Goal: Task Accomplishment & Management: Manage account settings

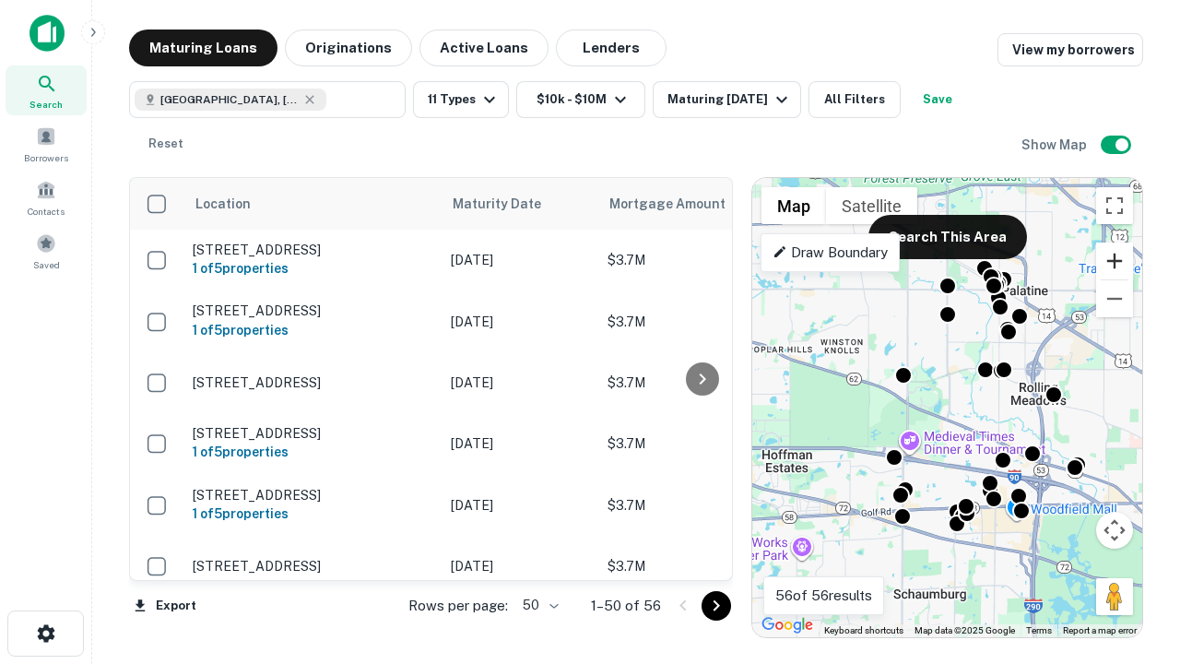
click at [1115, 261] on button "Zoom in" at bounding box center [1114, 261] width 37 height 37
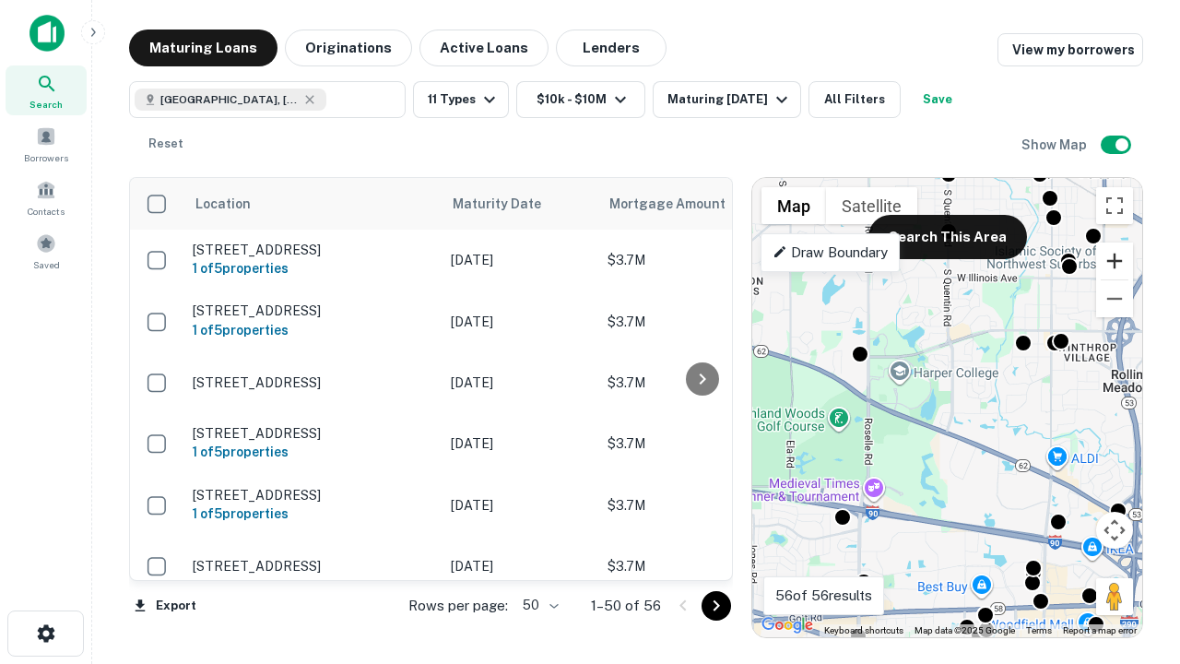
click at [1115, 261] on button "Zoom in" at bounding box center [1114, 261] width 37 height 37
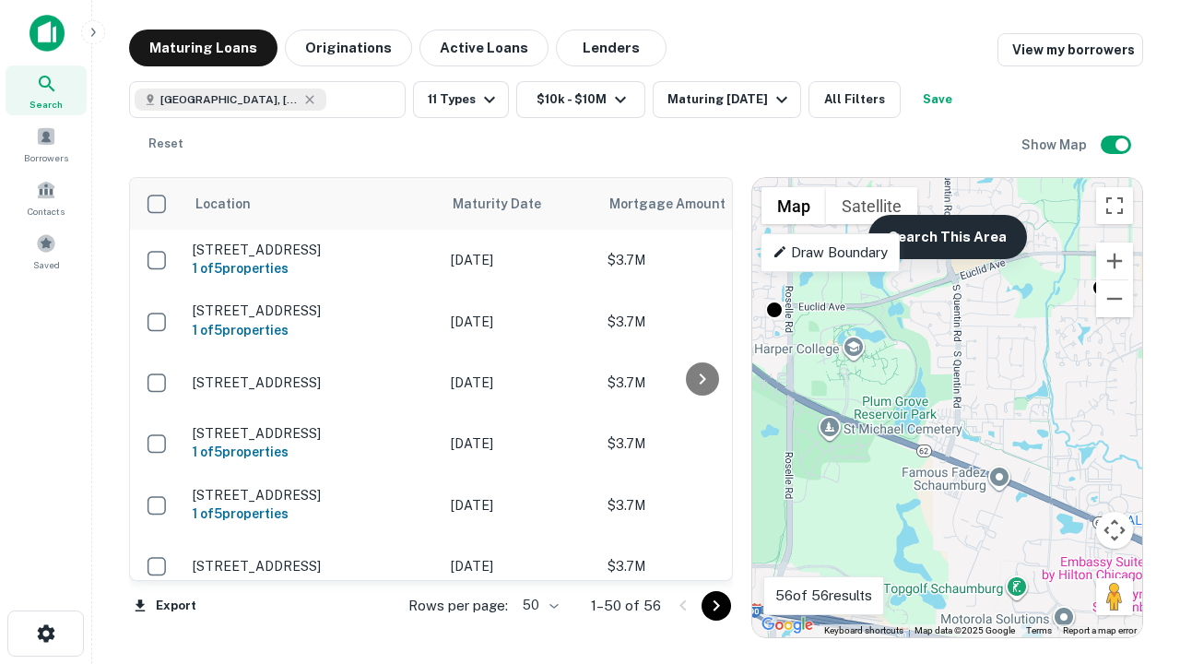
click at [947, 237] on button "Search This Area" at bounding box center [948, 237] width 159 height 44
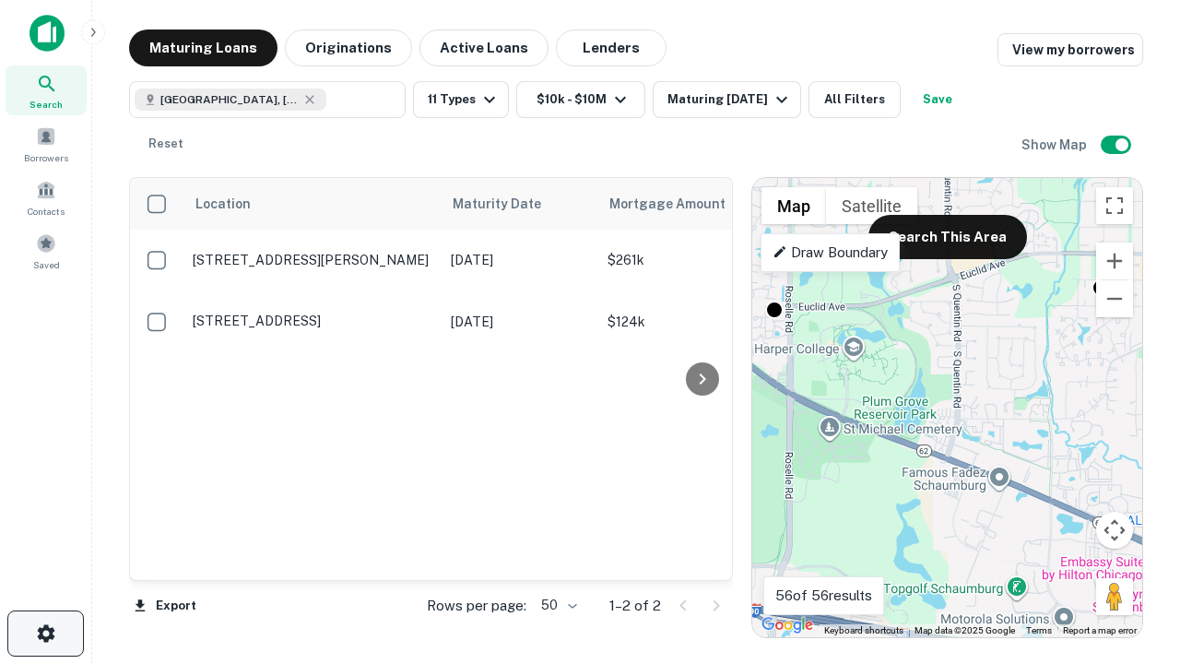
click at [45, 633] on icon "button" at bounding box center [46, 633] width 22 height 22
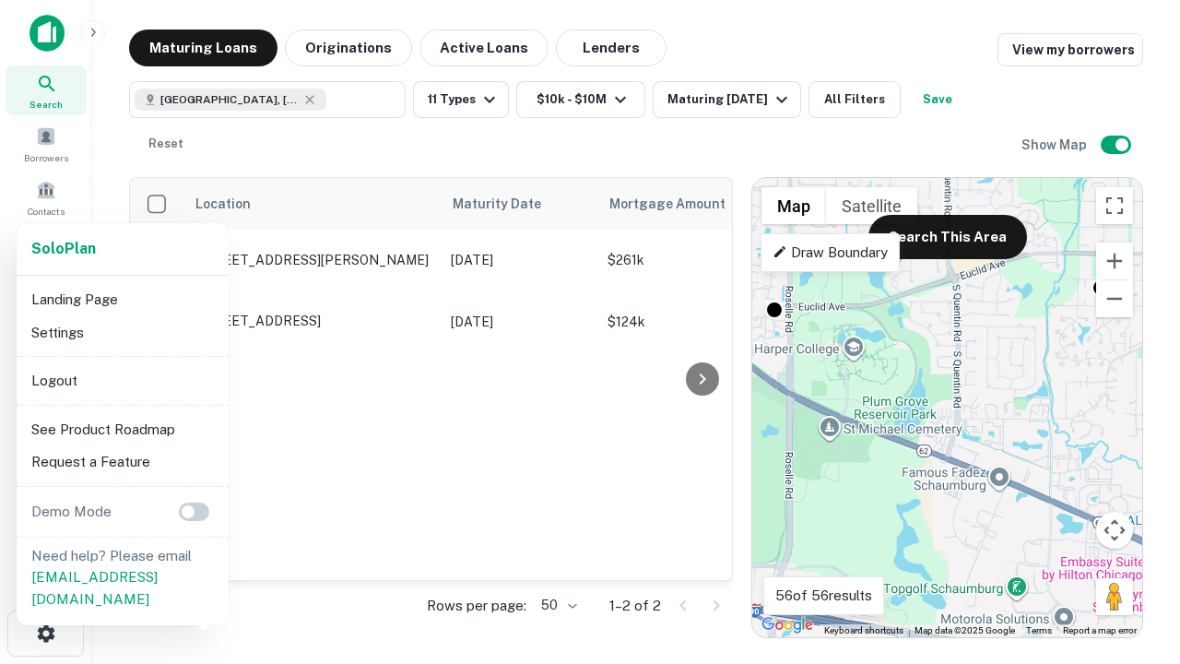
click at [122, 380] on li "Logout" at bounding box center [122, 380] width 197 height 33
